Goal: Task Accomplishment & Management: Use online tool/utility

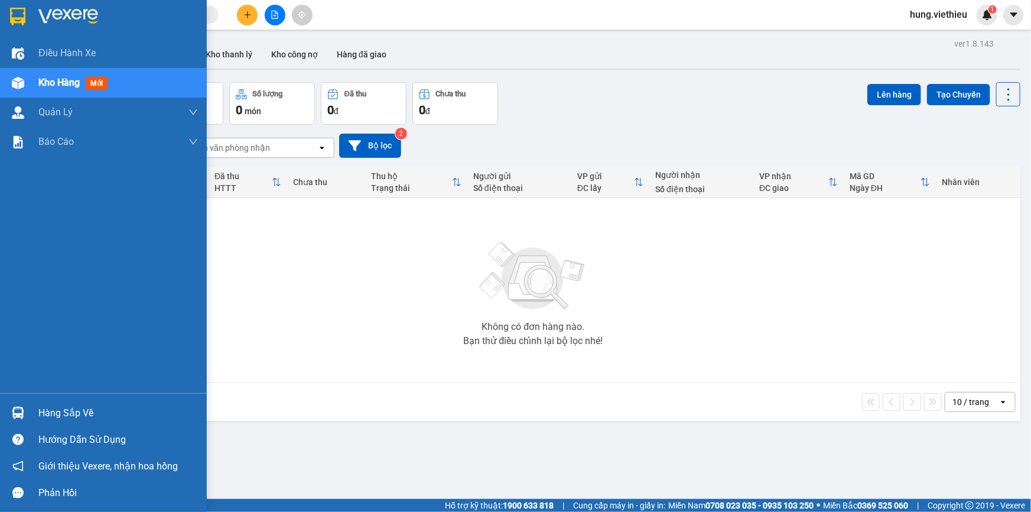
click at [77, 408] on div "Hàng sắp về" at bounding box center [118, 413] width 160 height 18
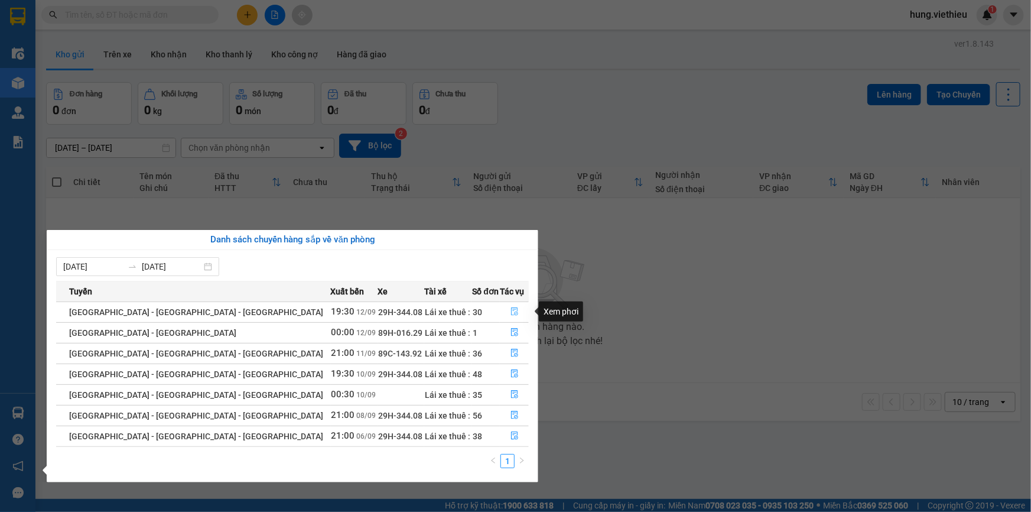
click at [511, 314] on icon "file-done" at bounding box center [514, 311] width 7 height 8
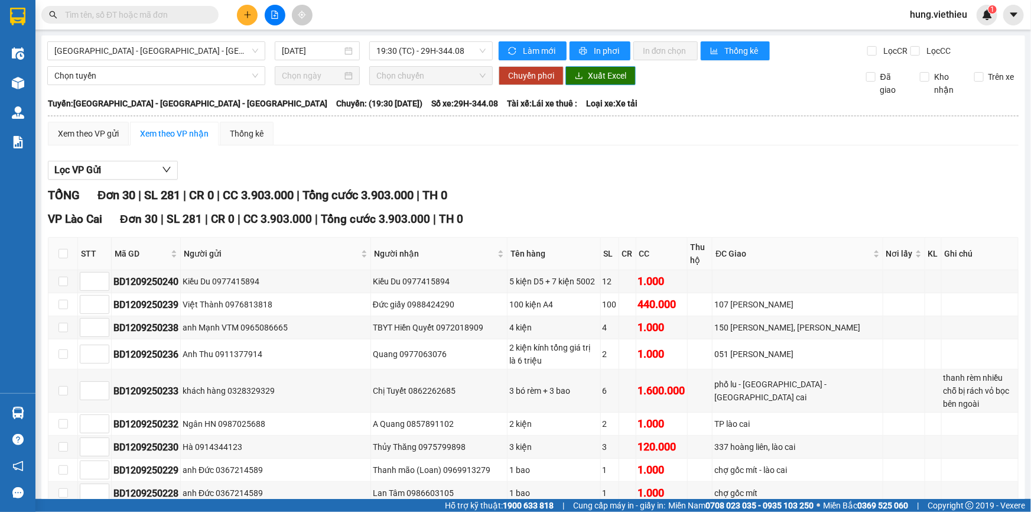
click at [600, 82] on span "Xuất Excel" at bounding box center [607, 75] width 38 height 13
